Goal: Transaction & Acquisition: Purchase product/service

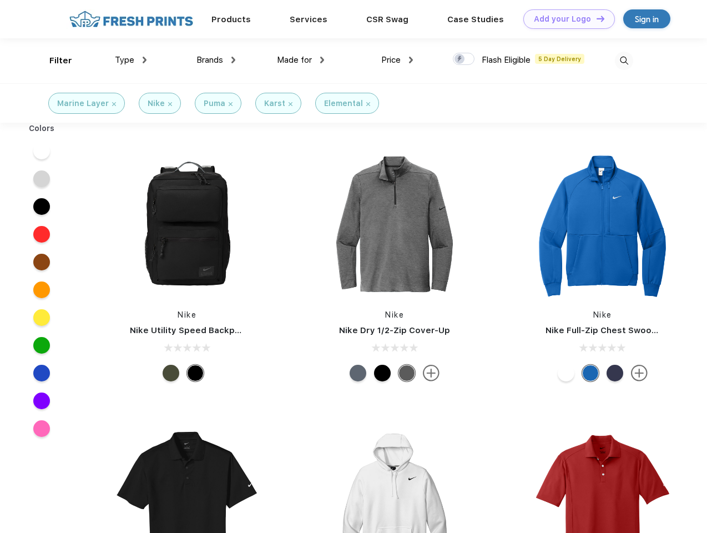
click at [565, 19] on link "Add your Logo Design Tool" at bounding box center [569, 18] width 92 height 19
click at [0, 0] on div "Design Tool" at bounding box center [0, 0] width 0 height 0
click at [595, 18] on link "Add your Logo Design Tool" at bounding box center [569, 18] width 92 height 19
click at [53, 60] on div "Filter" at bounding box center [60, 60] width 23 height 13
click at [131, 60] on span "Type" at bounding box center [124, 60] width 19 height 10
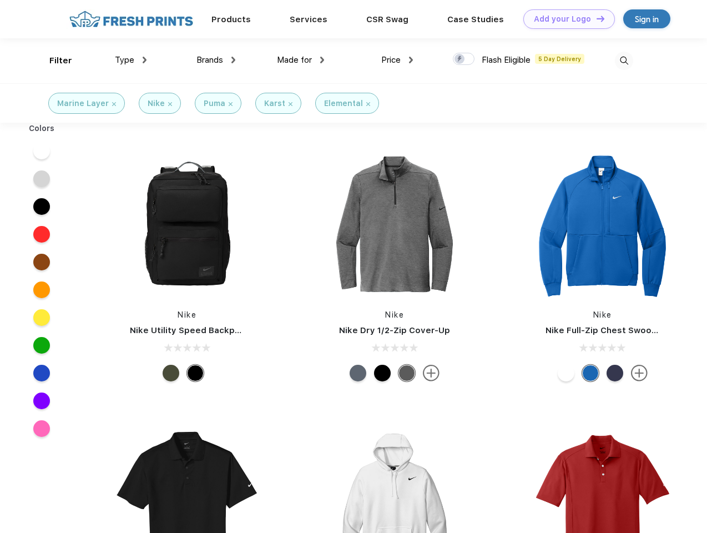
click at [216, 60] on span "Brands" at bounding box center [209, 60] width 27 height 10
click at [301, 60] on span "Made for" at bounding box center [294, 60] width 35 height 10
click at [397, 60] on span "Price" at bounding box center [390, 60] width 19 height 10
click at [464, 59] on div at bounding box center [464, 59] width 22 height 12
click at [460, 59] on input "checkbox" at bounding box center [456, 55] width 7 height 7
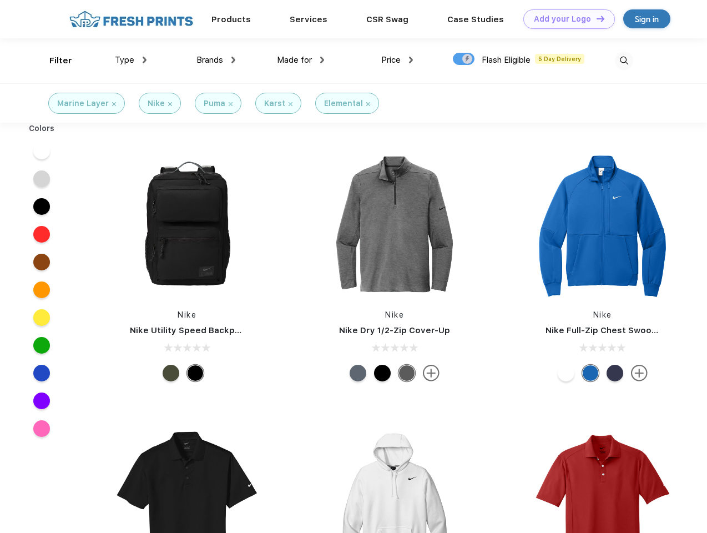
click at [624, 60] on img at bounding box center [624, 61] width 18 height 18
